Goal: Transaction & Acquisition: Book appointment/travel/reservation

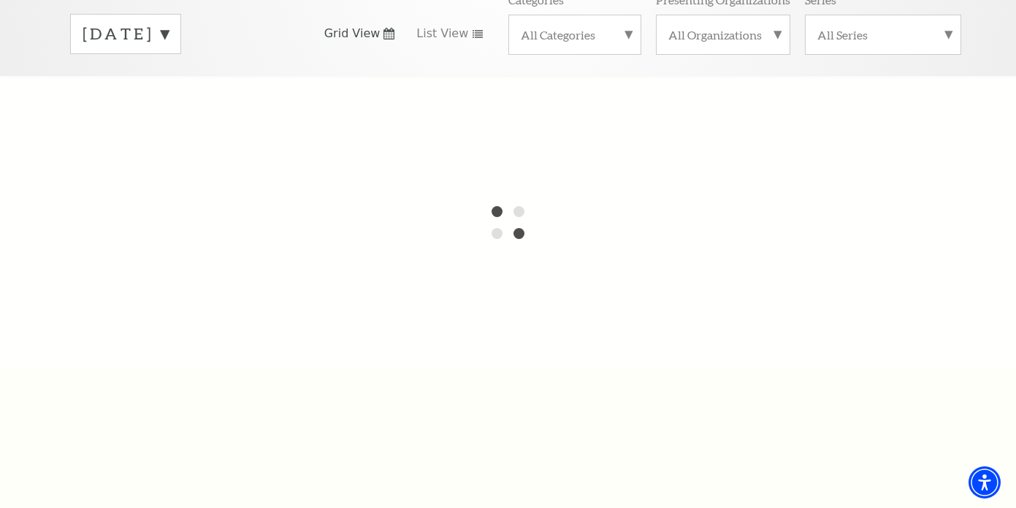
scroll to position [246, 0]
click at [169, 20] on label "September 2025" at bounding box center [126, 31] width 86 height 23
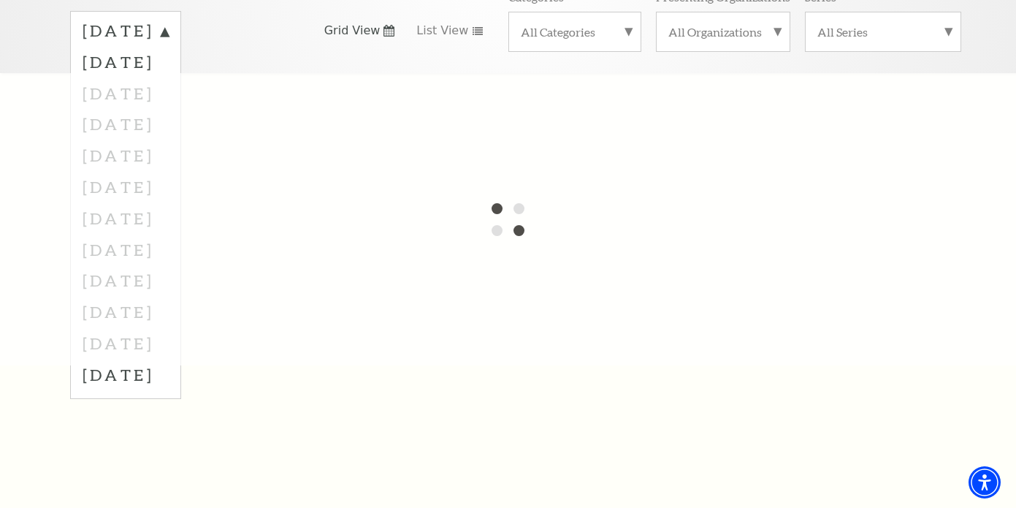
click at [153, 232] on div at bounding box center [508, 219] width 1016 height 292
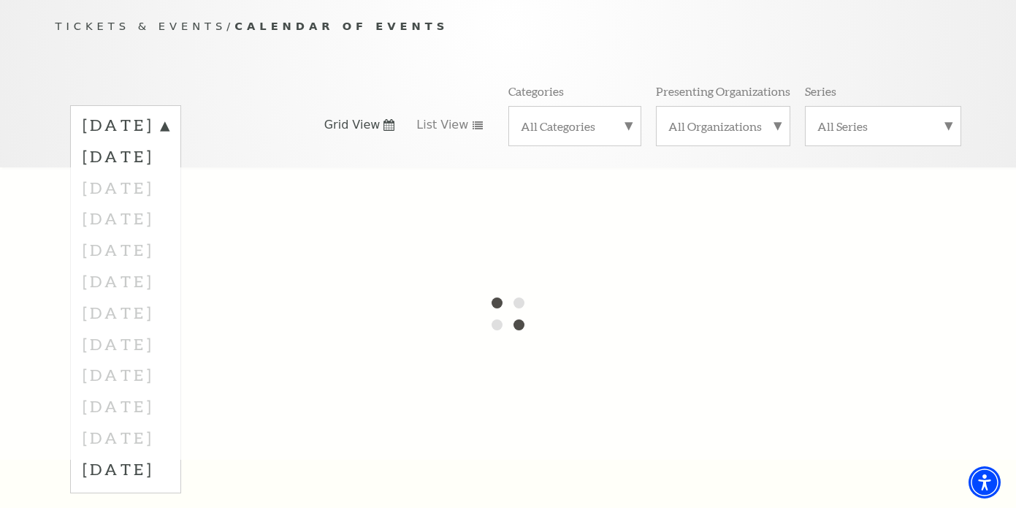
scroll to position [151, 0]
click at [169, 115] on label "September 2025" at bounding box center [126, 128] width 86 height 26
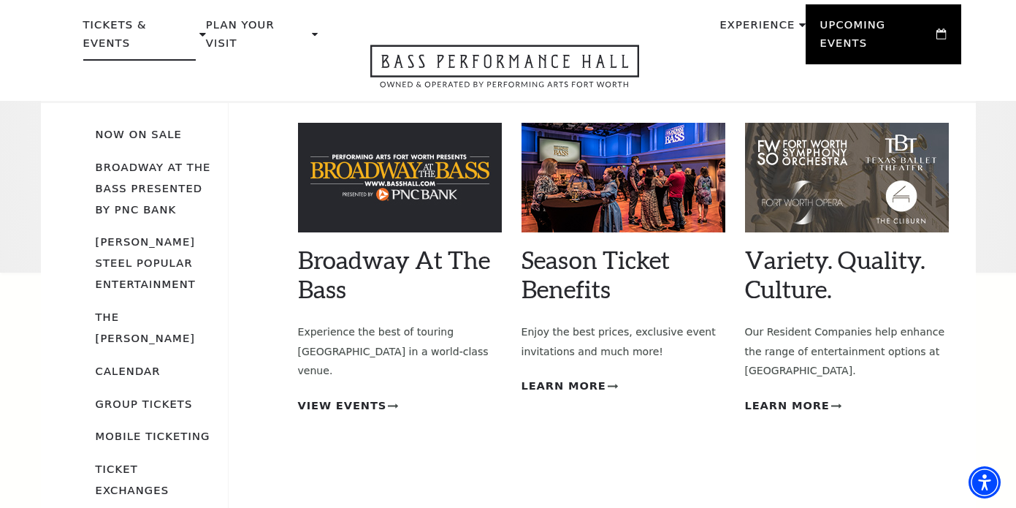
scroll to position [56, 0]
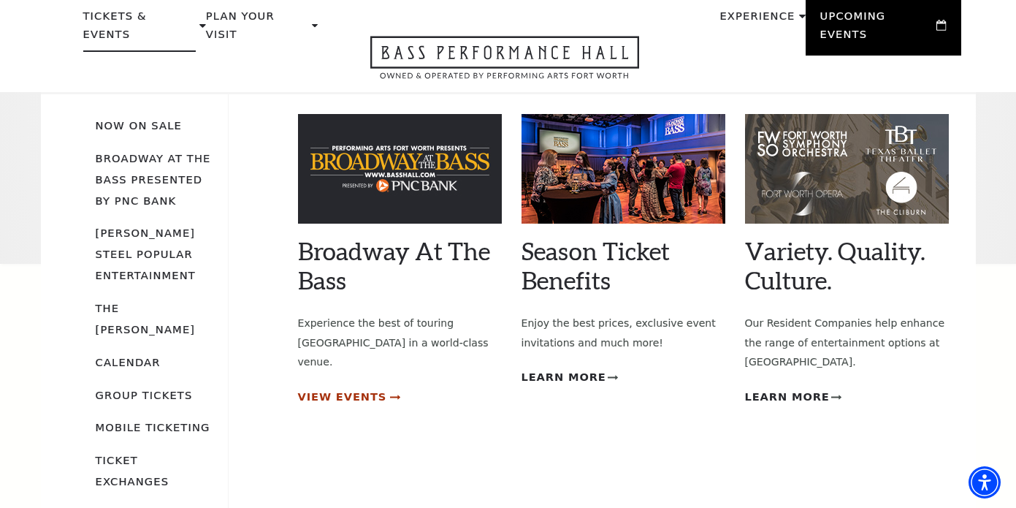
click at [340, 388] on span "View Events" at bounding box center [342, 397] width 89 height 18
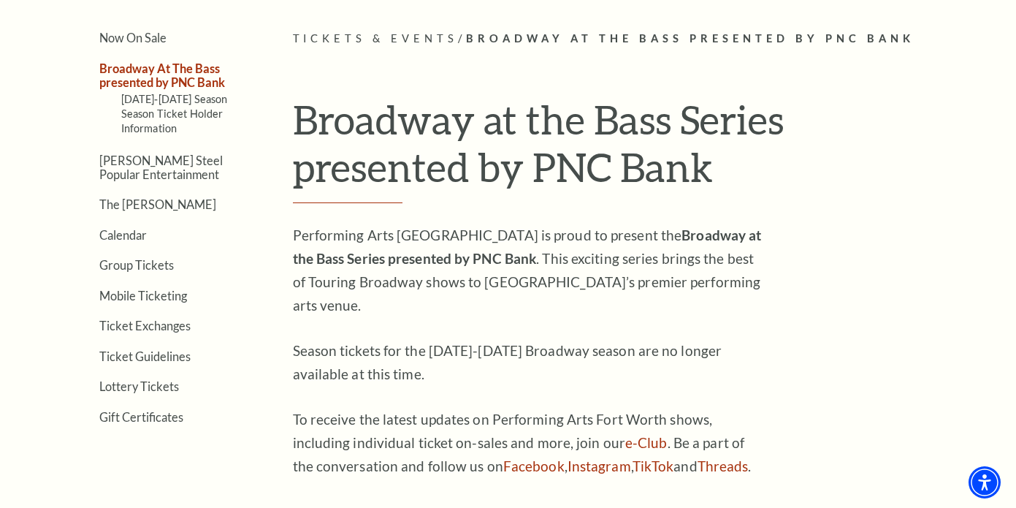
scroll to position [364, 0]
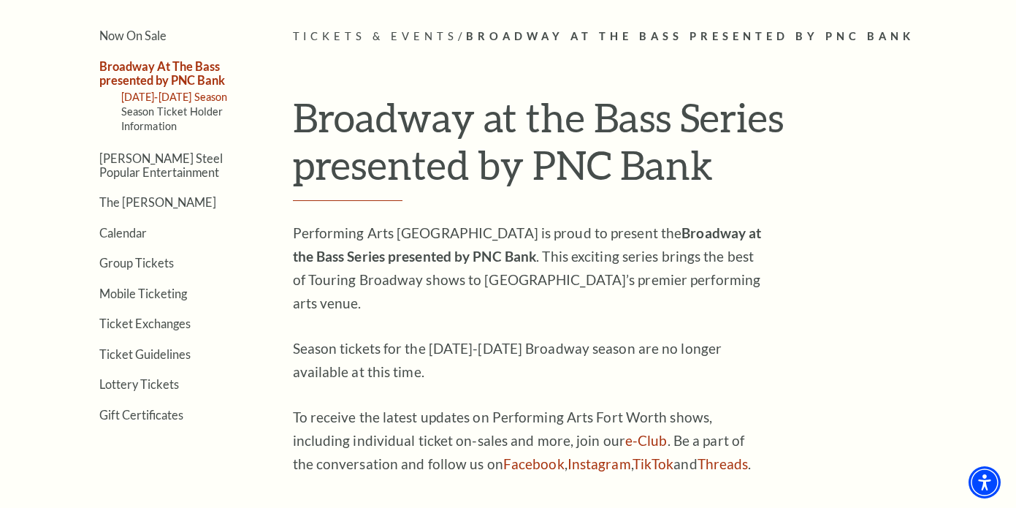
click at [191, 97] on link "[DATE]-[DATE] Season" at bounding box center [174, 97] width 107 height 12
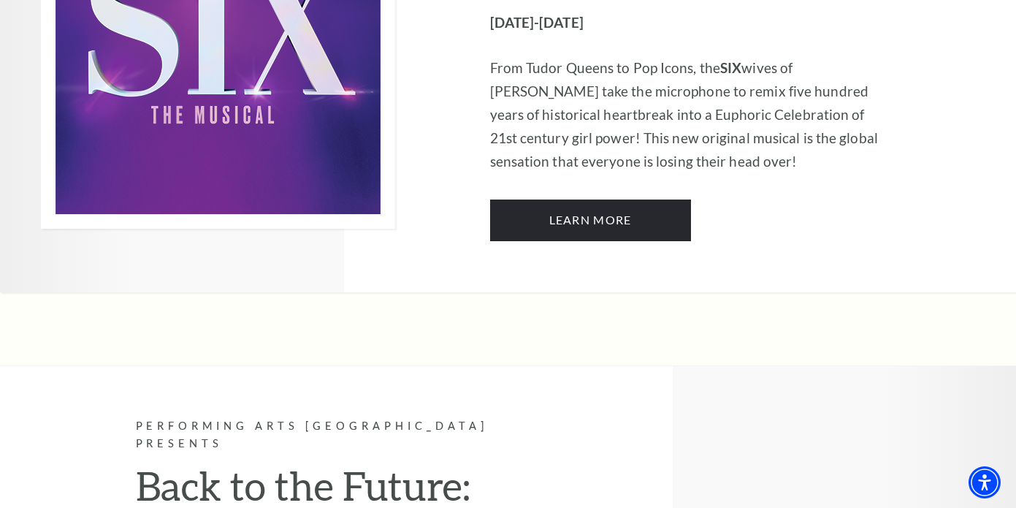
scroll to position [5709, 0]
